Goal: Information Seeking & Learning: Learn about a topic

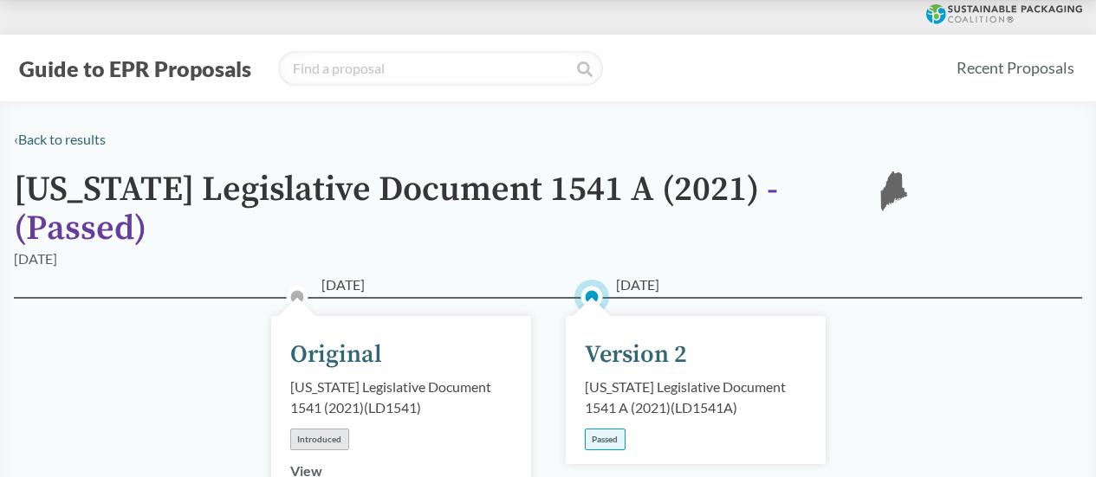
scroll to position [780, 0]
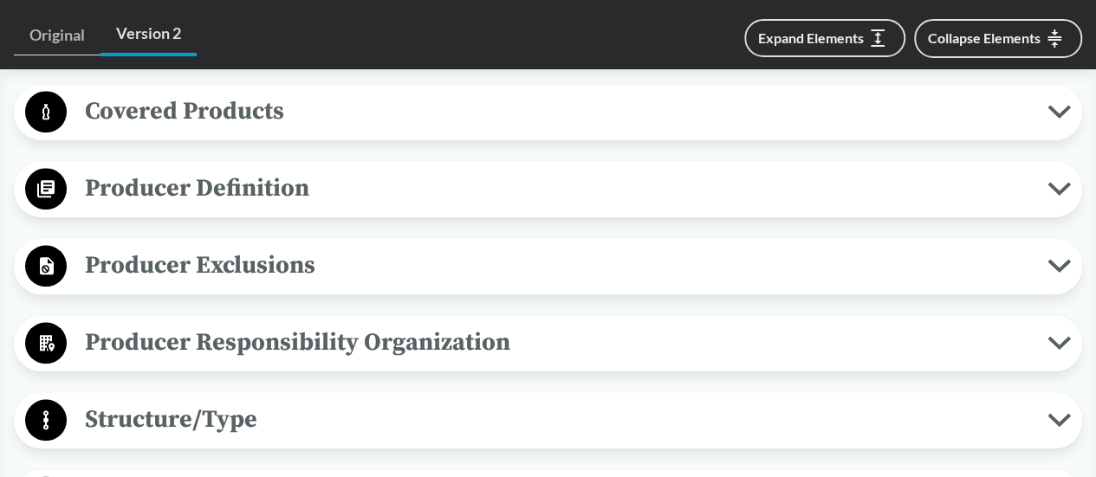
click at [515, 114] on div "Covered Products All Packaging Types Packaging material is defined as a materia…" at bounding box center [548, 112] width 1068 height 56
click at [514, 106] on span "Covered Products" at bounding box center [557, 111] width 981 height 39
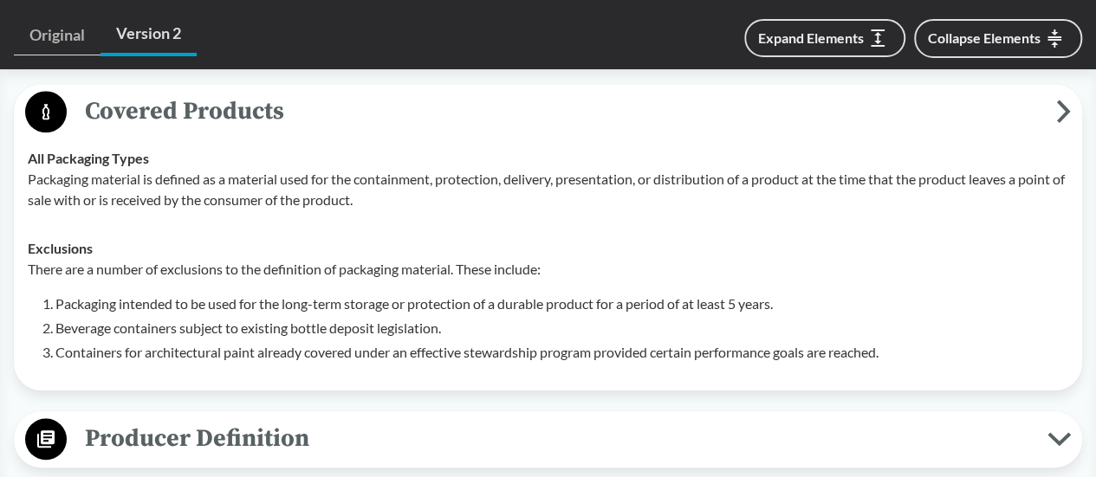
click at [514, 106] on span "Covered Products" at bounding box center [561, 111] width 989 height 39
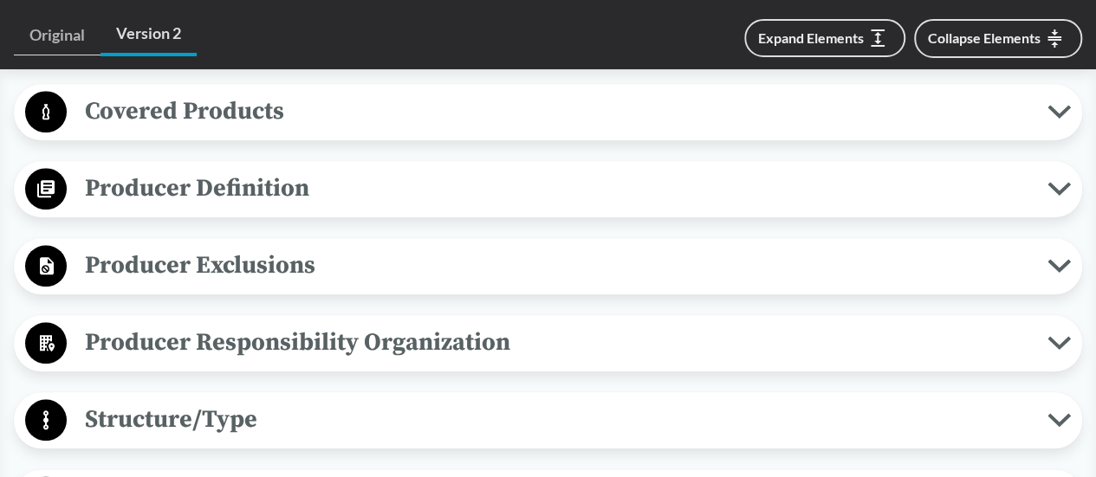
click at [385, 169] on span "Producer Definition" at bounding box center [557, 188] width 981 height 39
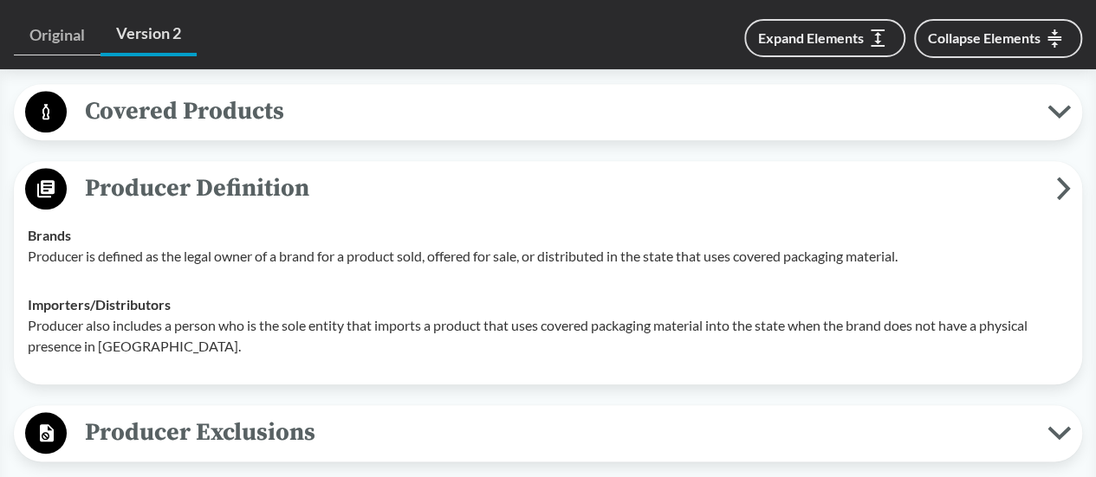
click at [385, 169] on span "Producer Definition" at bounding box center [561, 188] width 989 height 39
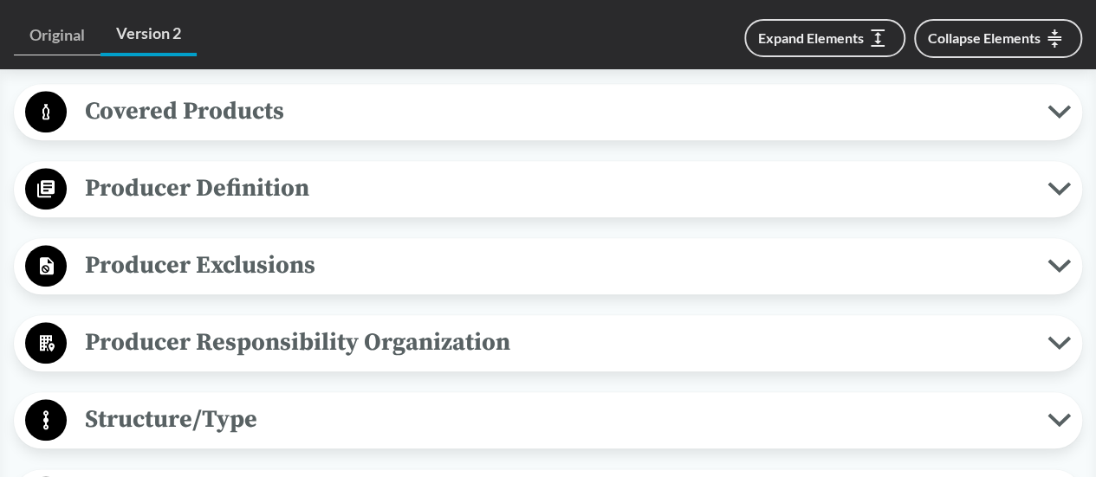
click at [355, 246] on span "Producer Exclusions" at bounding box center [557, 265] width 981 height 39
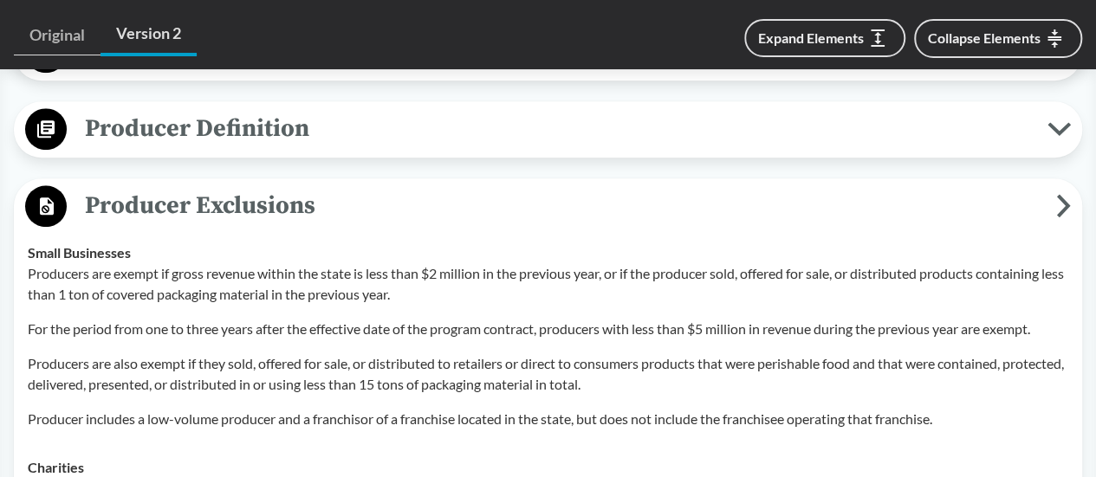
scroll to position [866, 0]
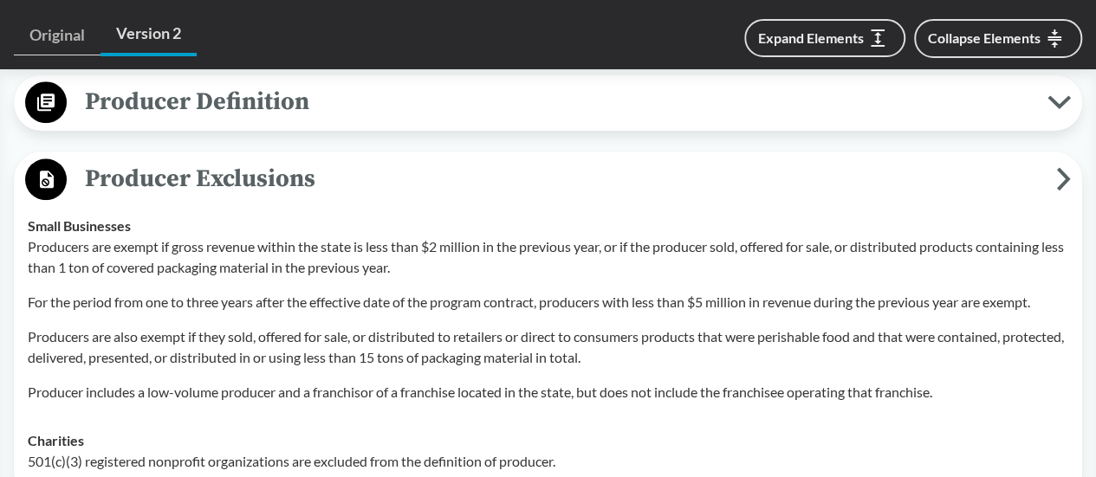
click at [346, 159] on span "Producer Exclusions" at bounding box center [561, 178] width 989 height 39
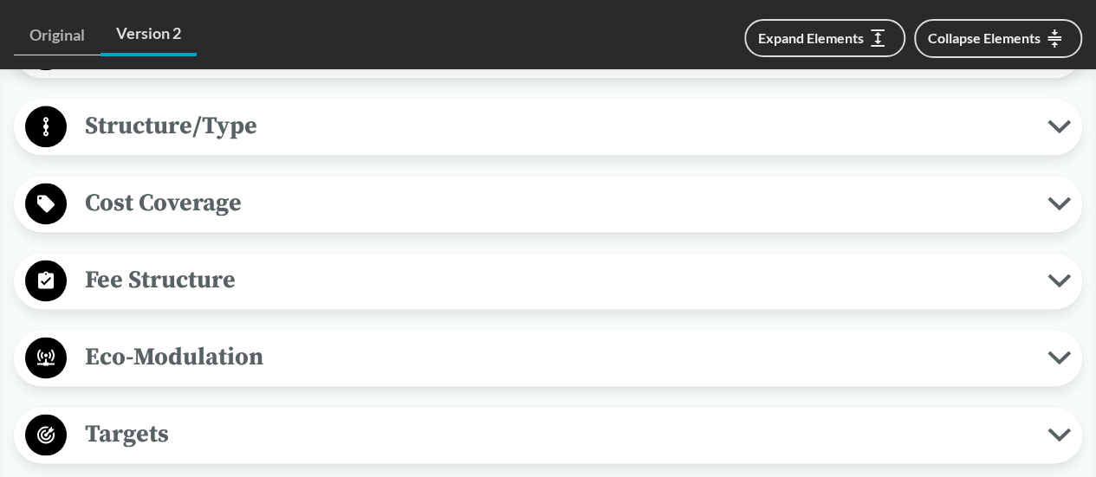
scroll to position [1126, 0]
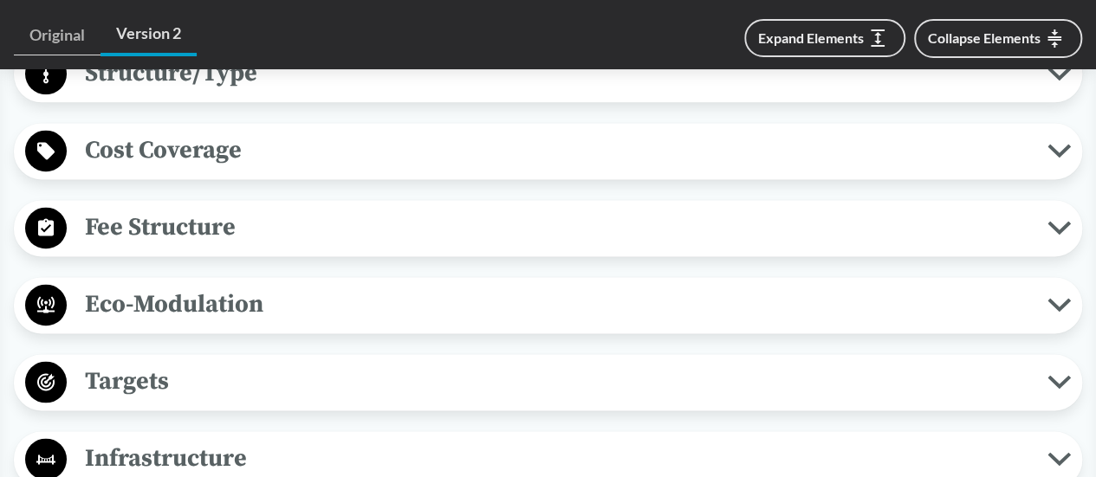
click at [276, 285] on span "Eco-Modulation" at bounding box center [557, 304] width 981 height 39
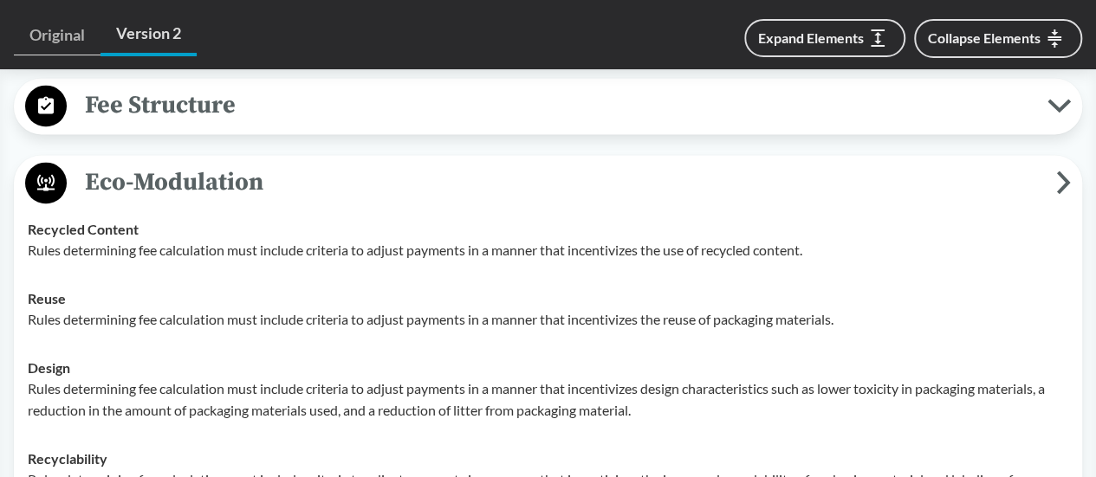
scroll to position [1213, 0]
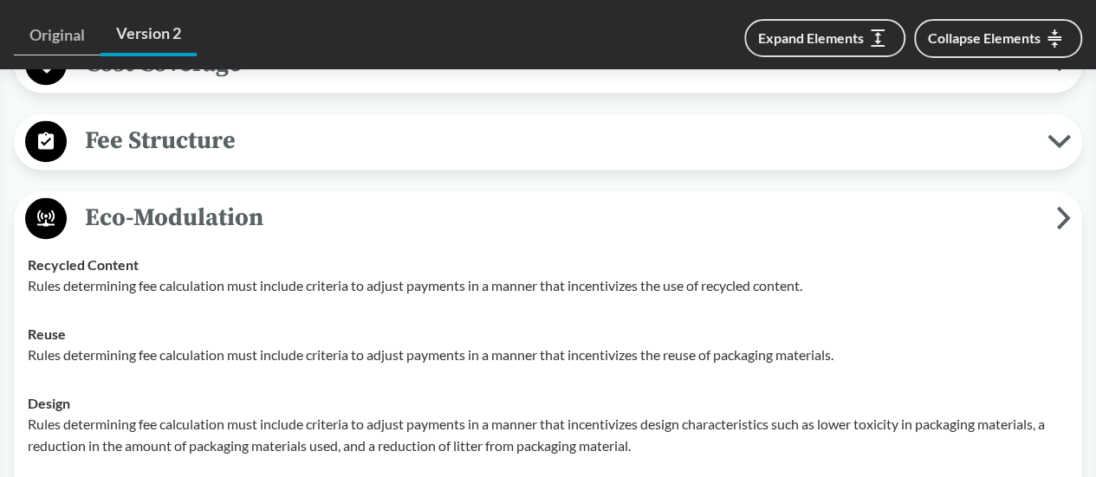
drag, startPoint x: 281, startPoint y: 115, endPoint x: 269, endPoint y: 165, distance: 51.7
click at [281, 121] on span "Fee Structure" at bounding box center [557, 140] width 981 height 39
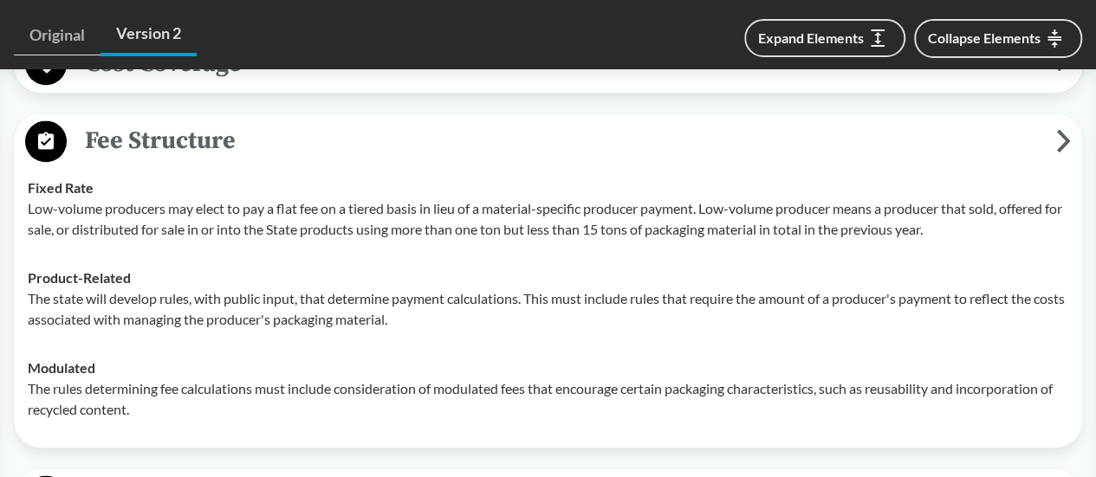
click at [257, 121] on span "Fee Structure" at bounding box center [561, 140] width 989 height 39
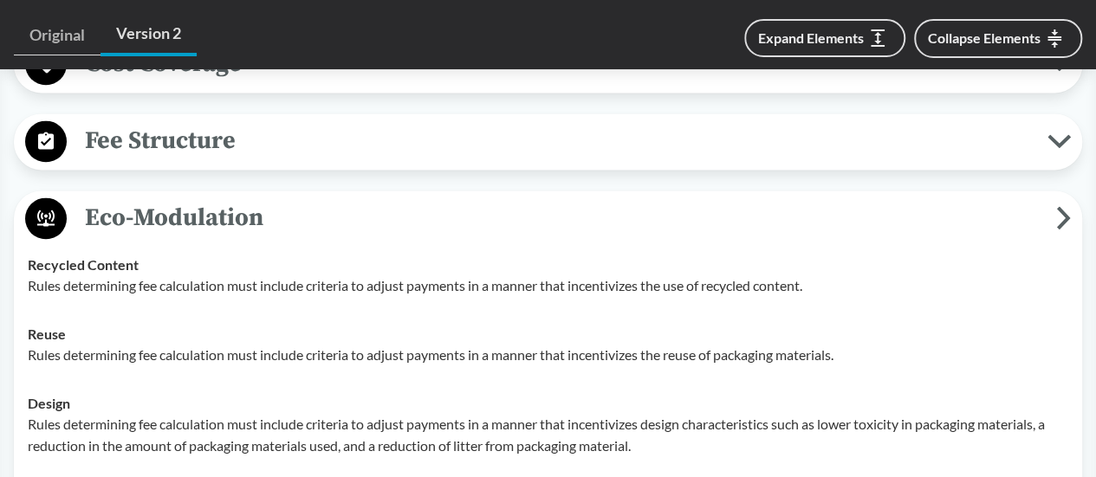
click at [252, 198] on span "Eco-Modulation" at bounding box center [561, 217] width 989 height 39
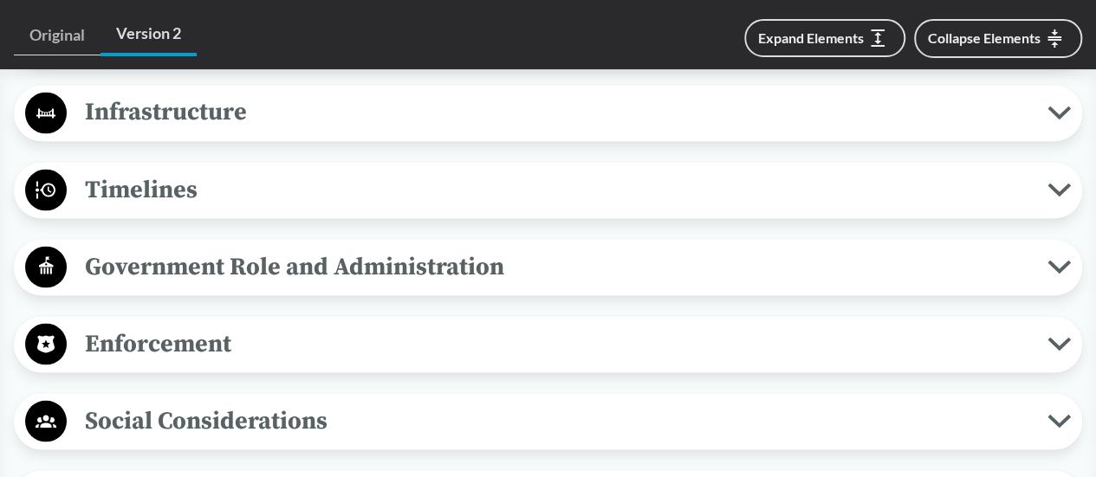
scroll to position [1559, 0]
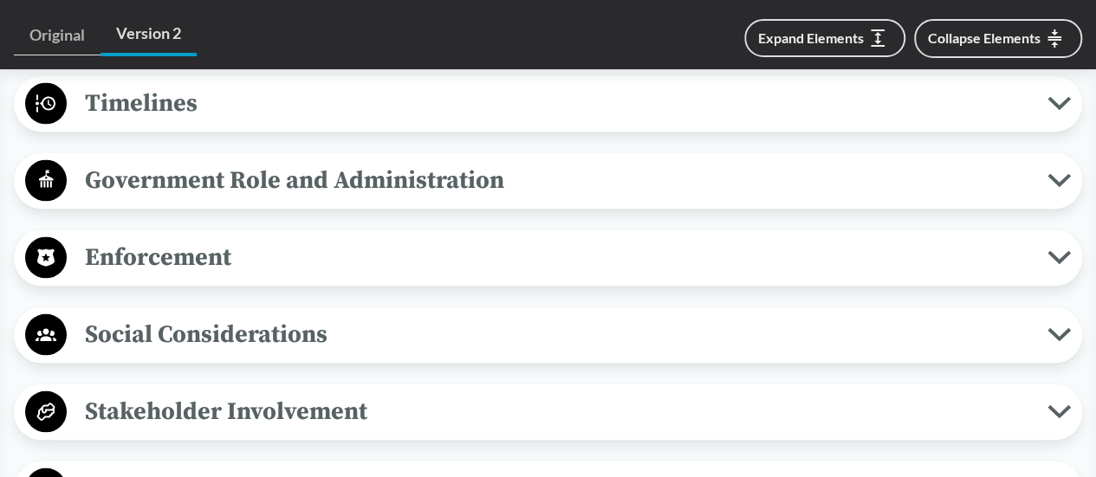
click at [227, 86] on span "Timelines" at bounding box center [557, 102] width 981 height 39
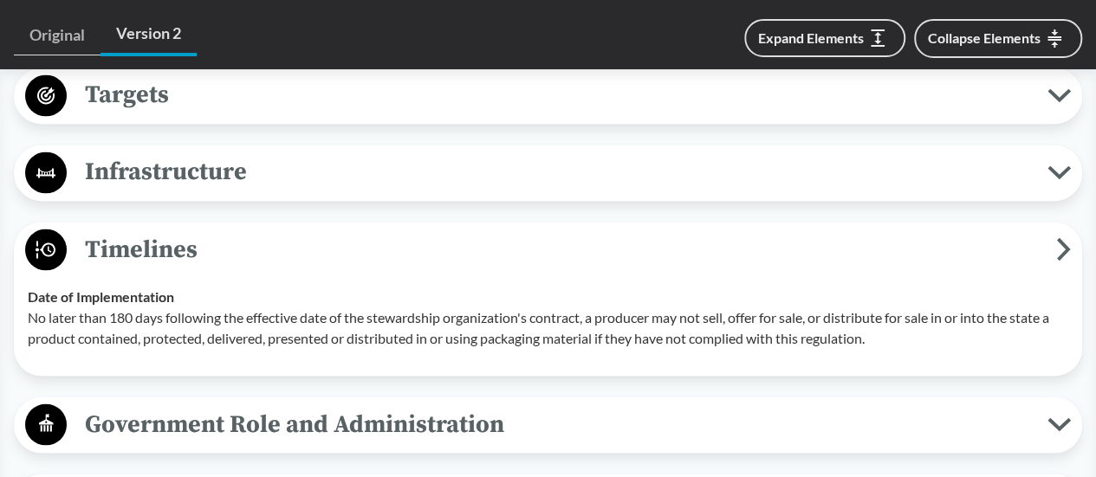
scroll to position [1386, 0]
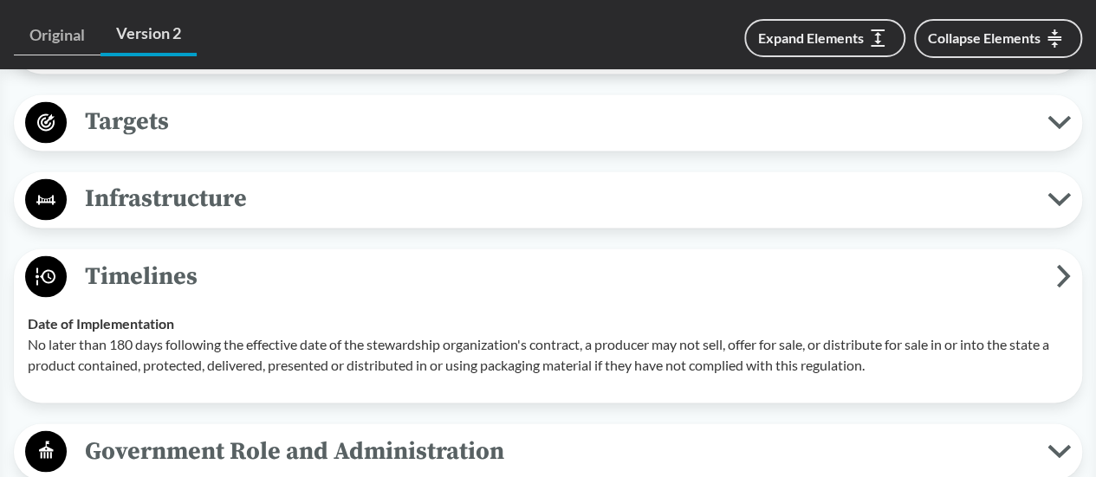
click at [379, 256] on span "Timelines" at bounding box center [561, 275] width 989 height 39
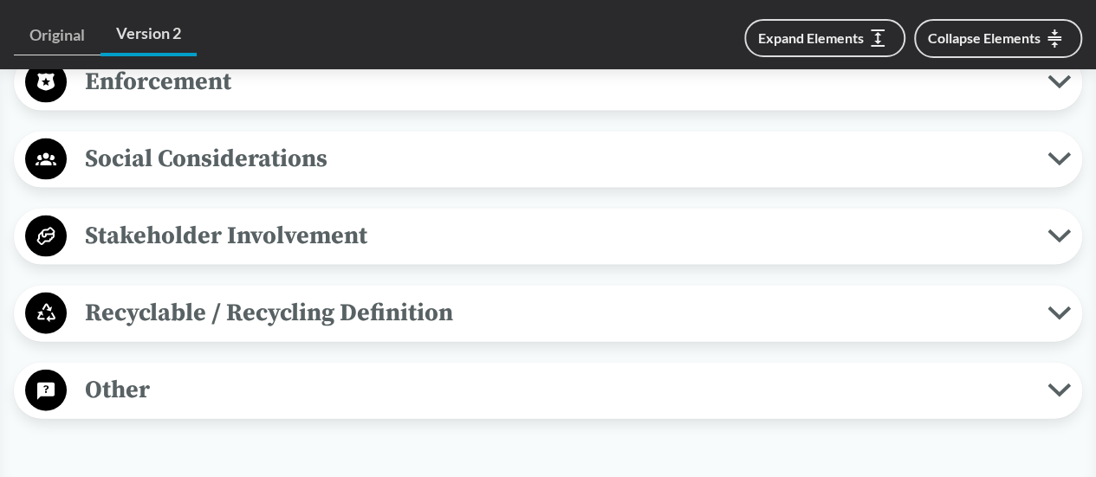
scroll to position [1819, 0]
